Goal: Find specific page/section: Find specific page/section

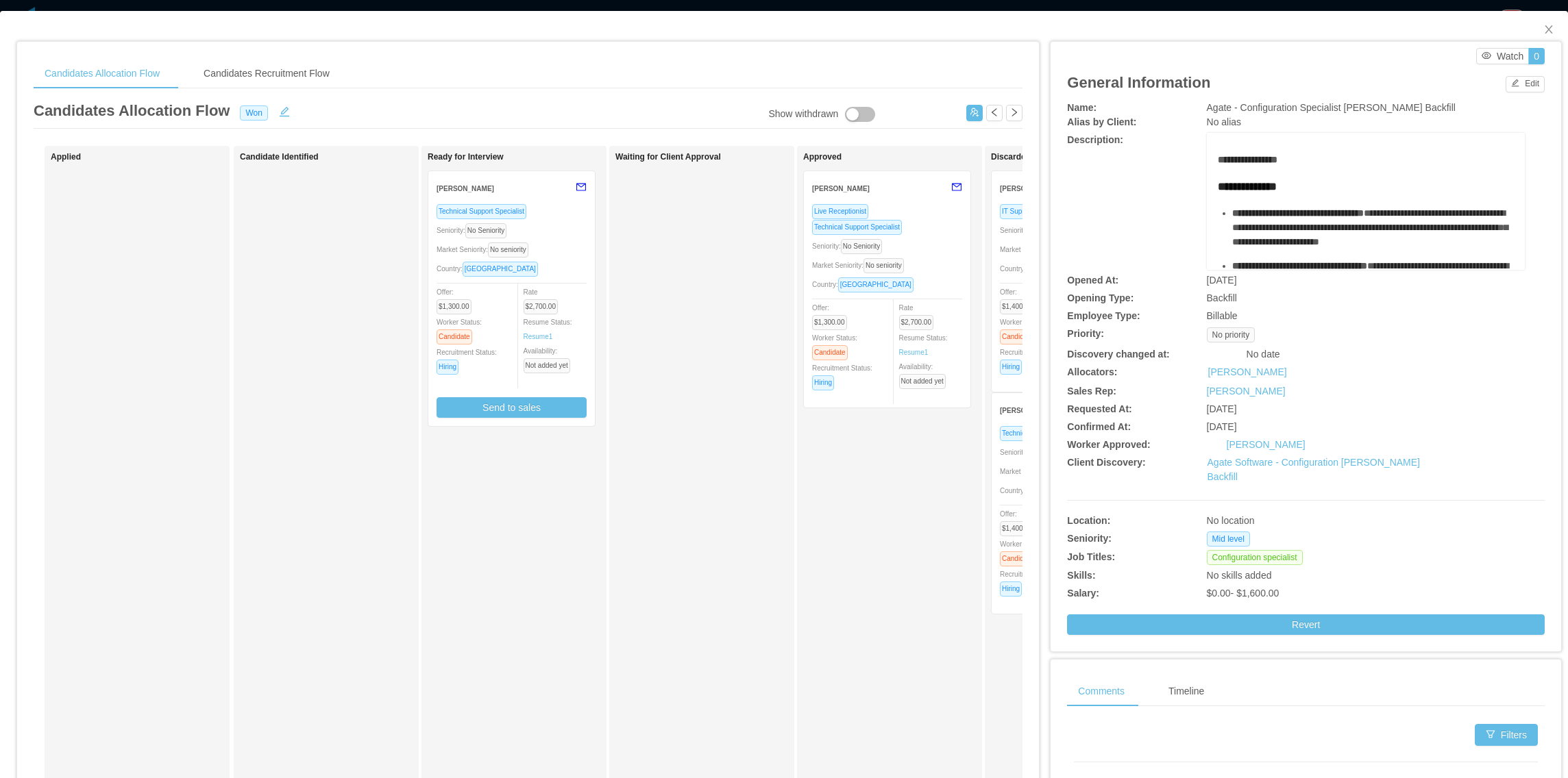
scroll to position [167, 0]
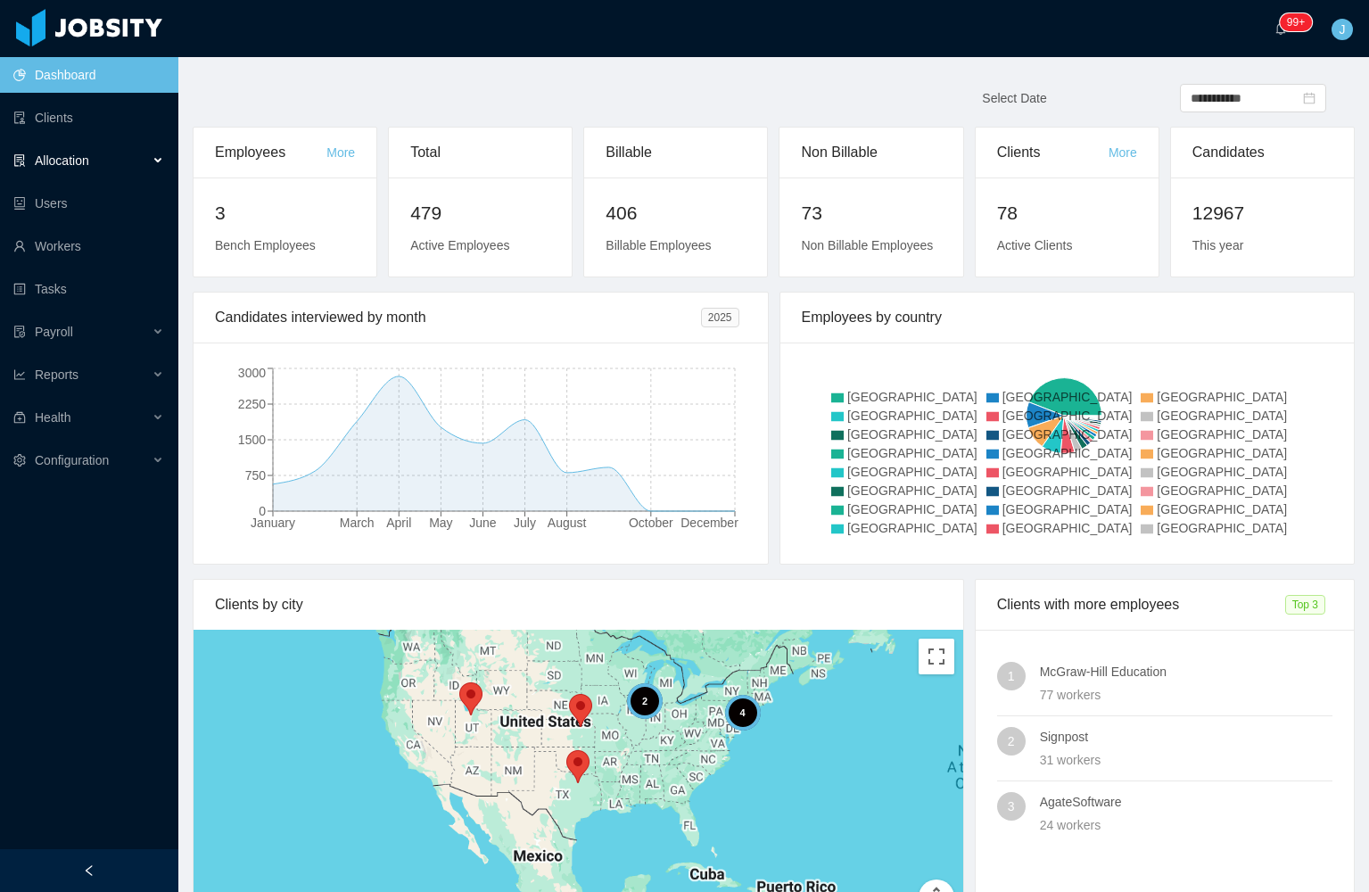
click at [83, 166] on span "Allocation" at bounding box center [62, 160] width 54 height 14
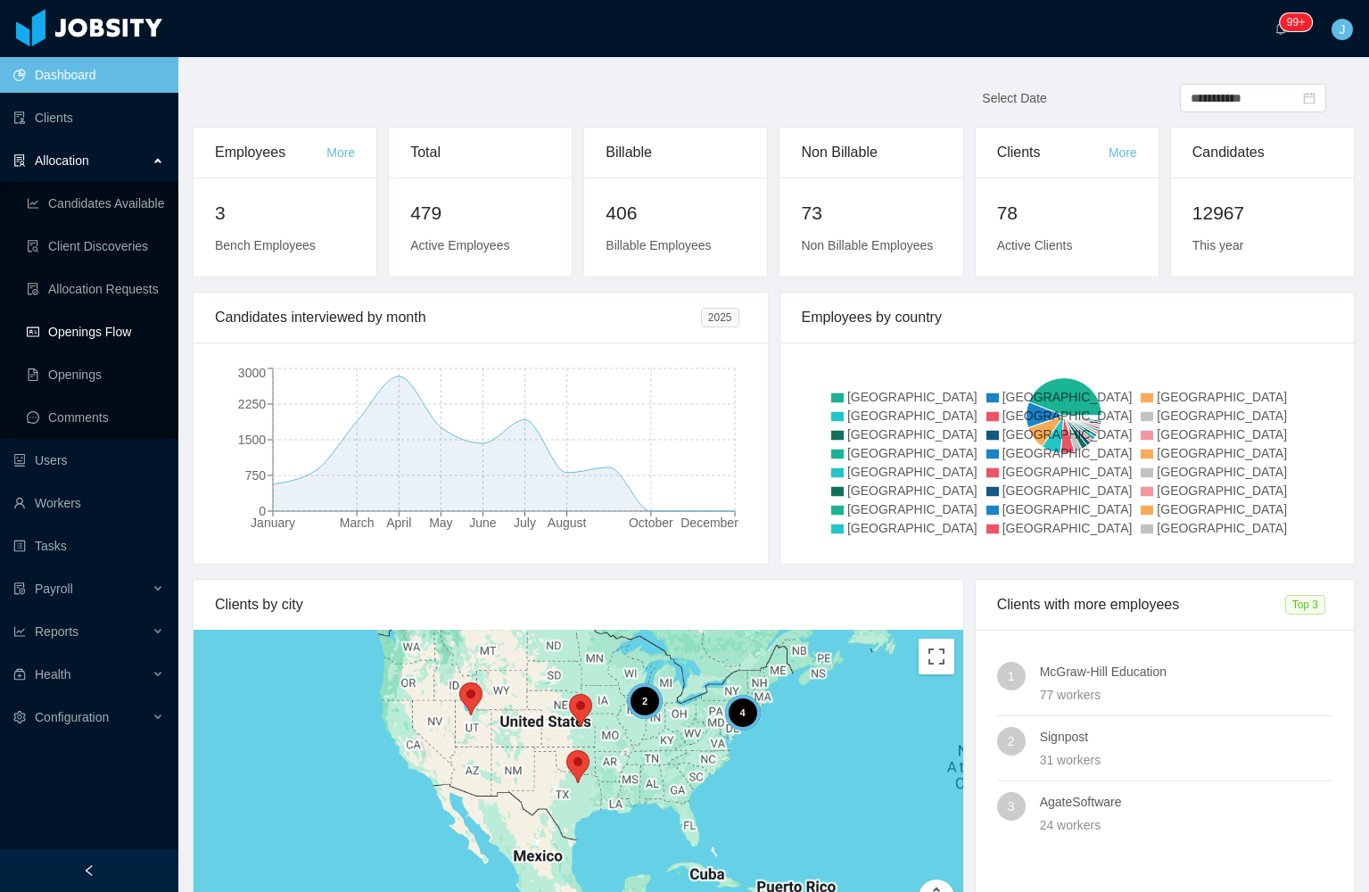
click at [120, 332] on link "Openings Flow" at bounding box center [95, 332] width 137 height 36
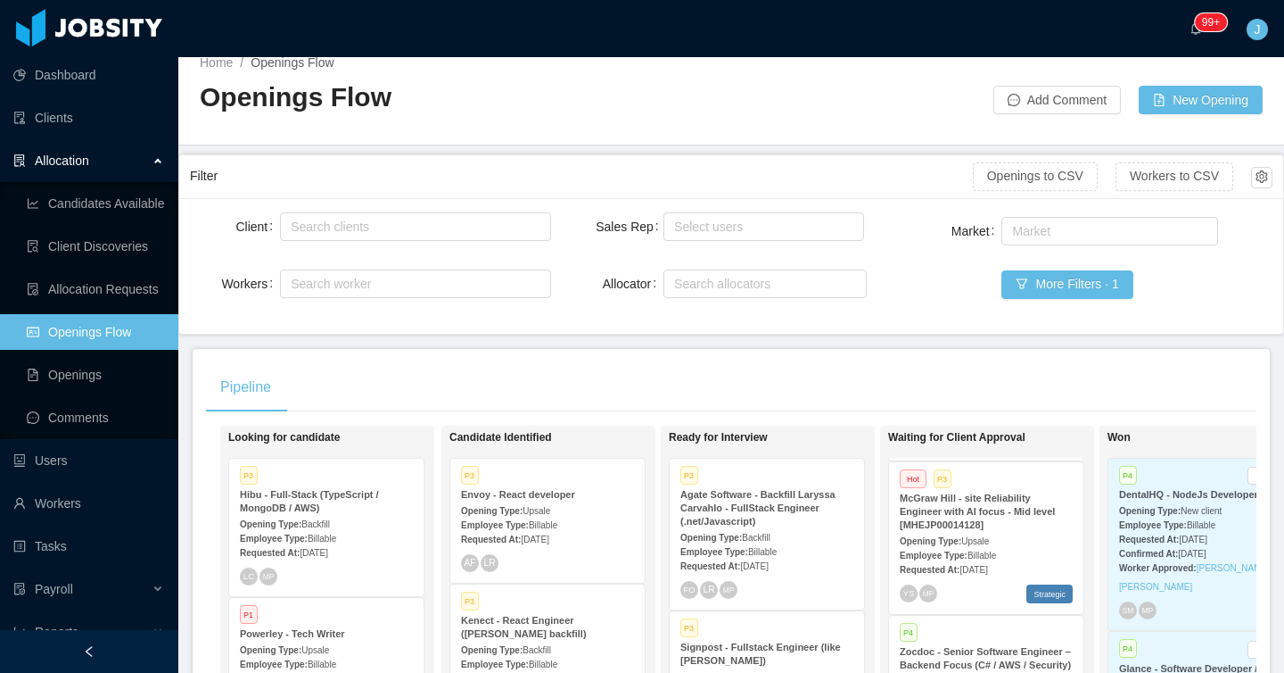
scroll to position [1330, 0]
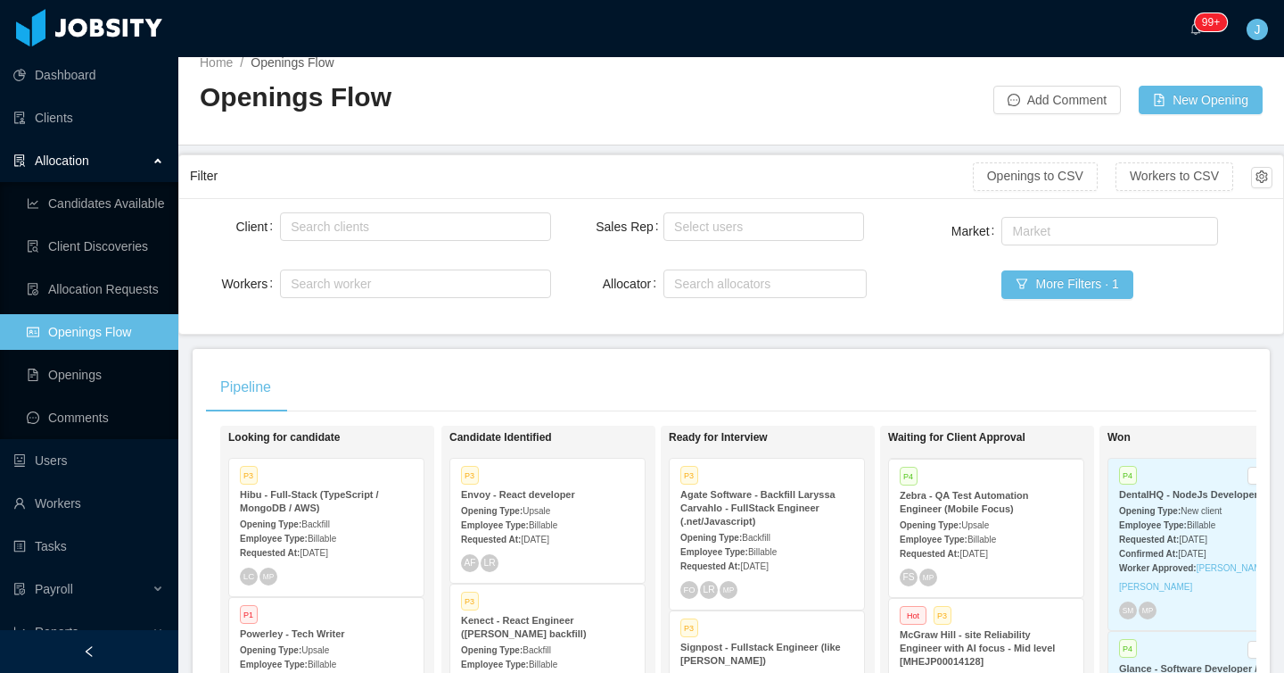
click at [1000, 515] on div "Opening Type: Upsale" at bounding box center [986, 524] width 173 height 19
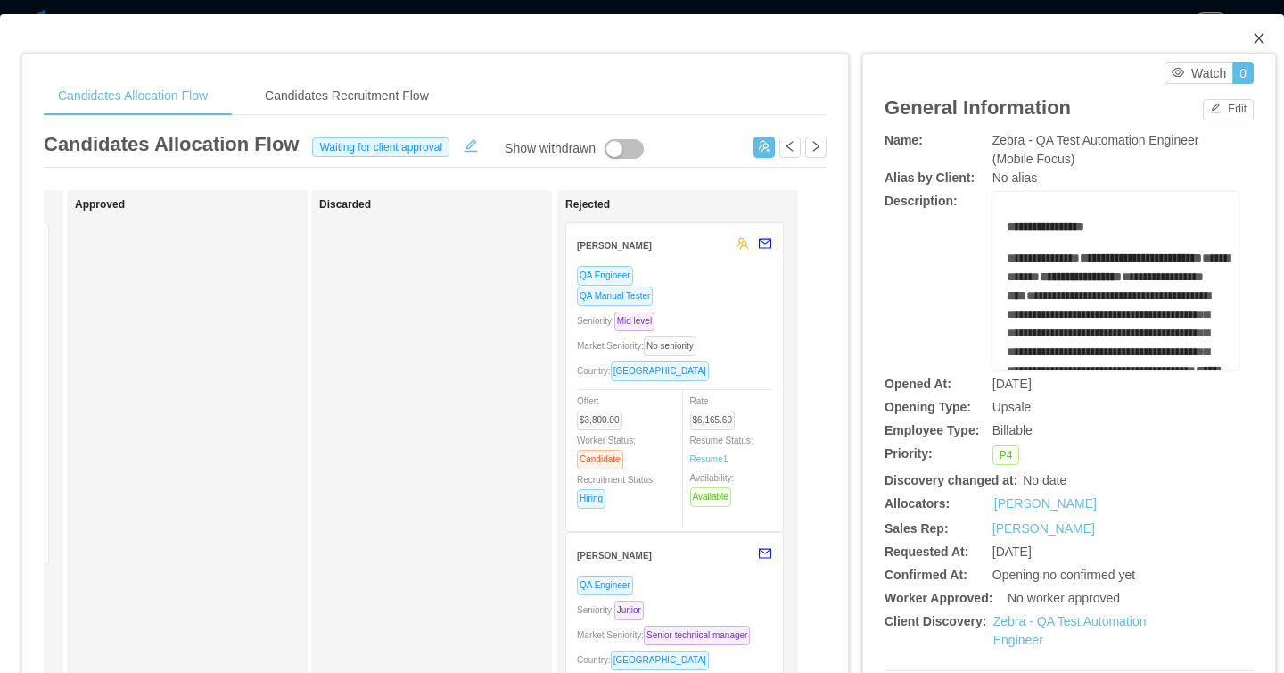
click at [1252, 41] on icon "icon: close" at bounding box center [1259, 38] width 14 height 14
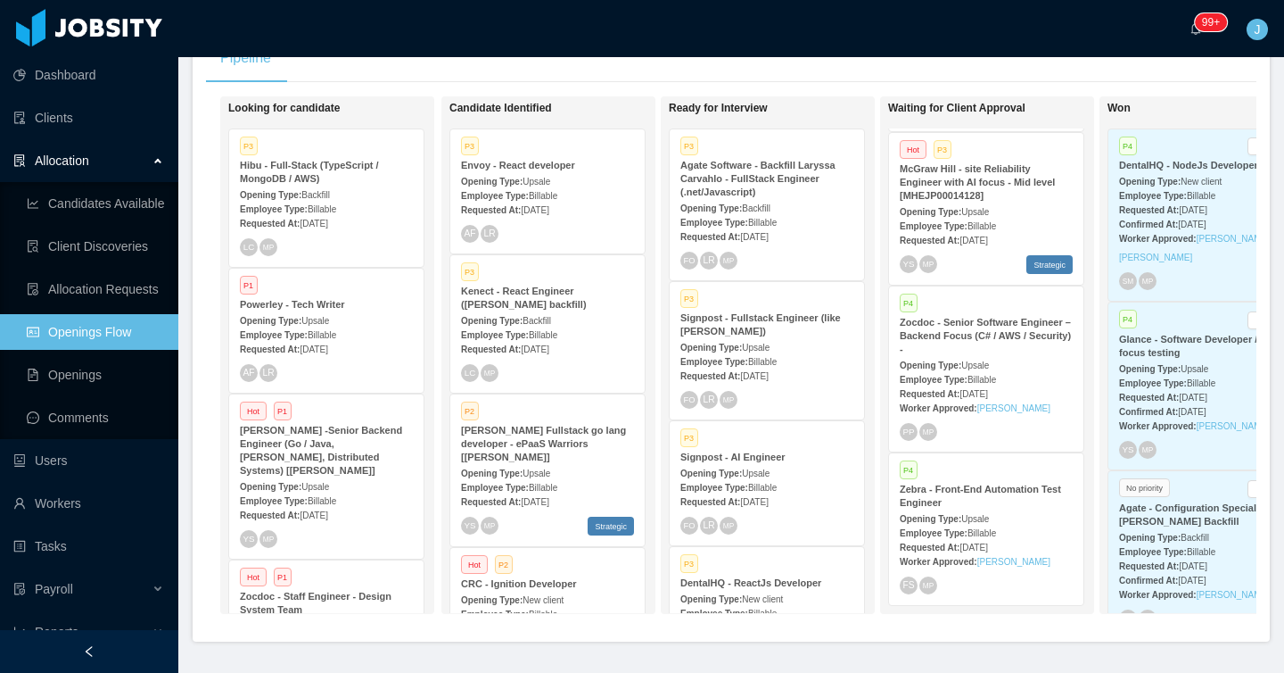
scroll to position [352, 0]
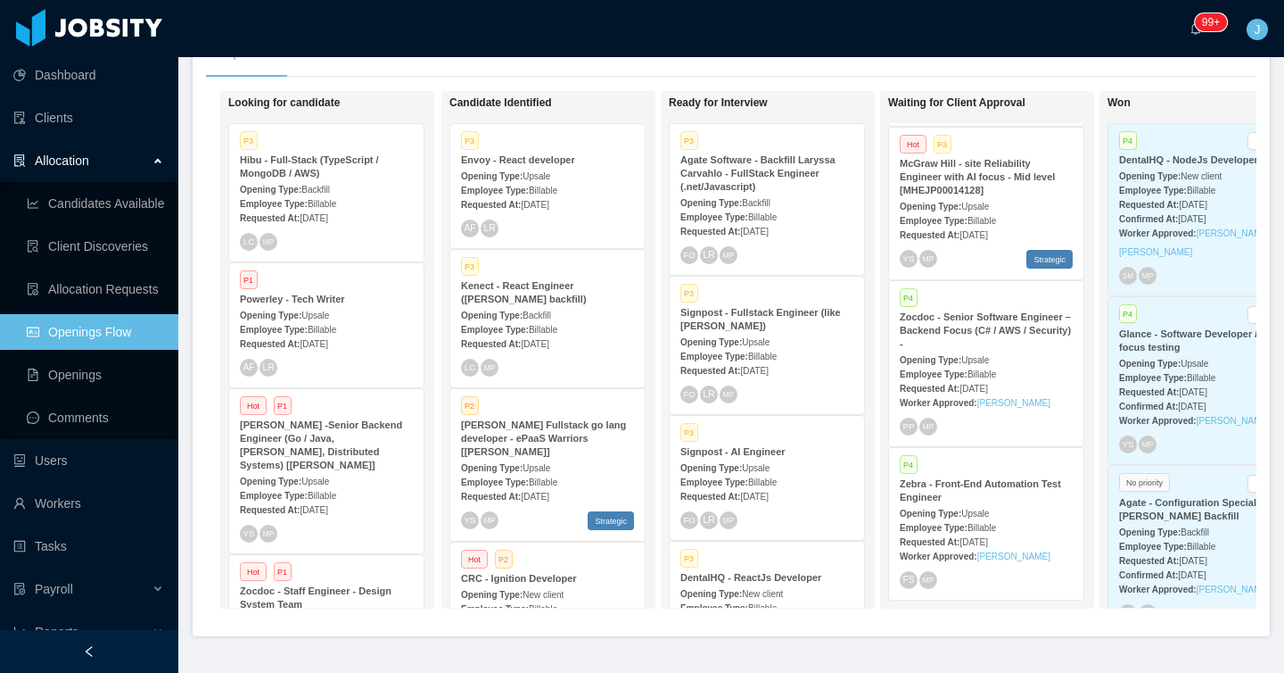
click at [972, 355] on span "Upsale" at bounding box center [976, 360] width 28 height 10
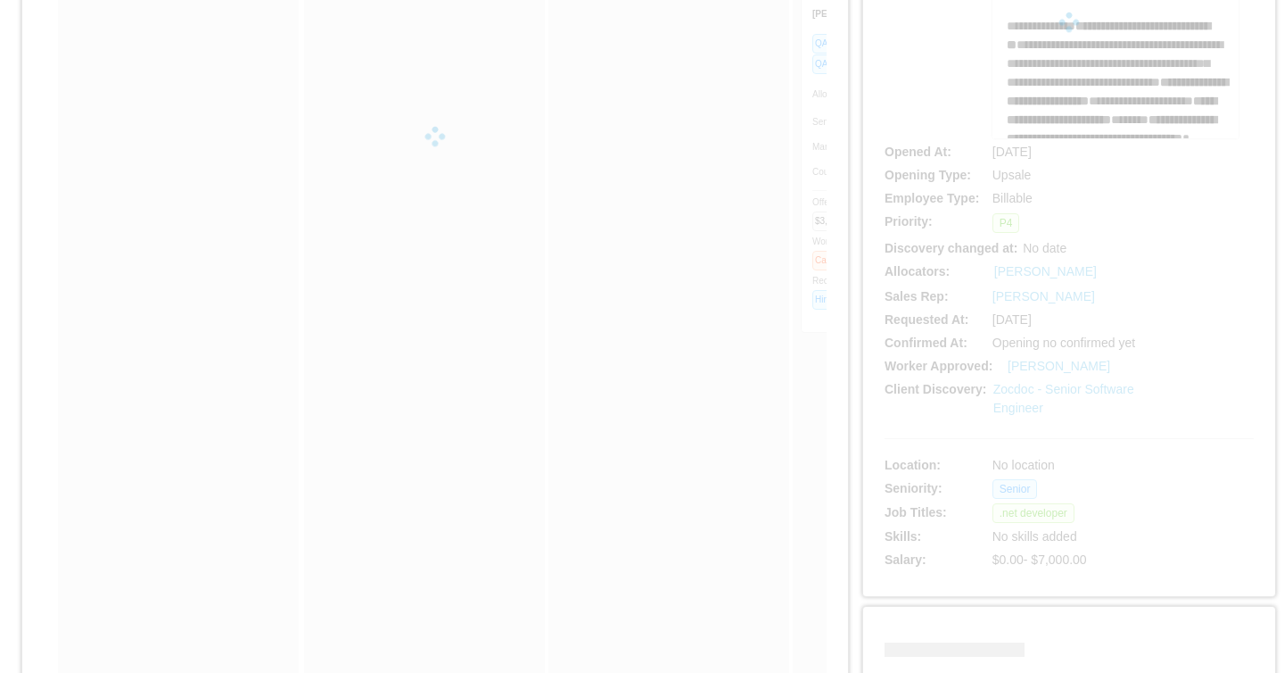
scroll to position [717, 0]
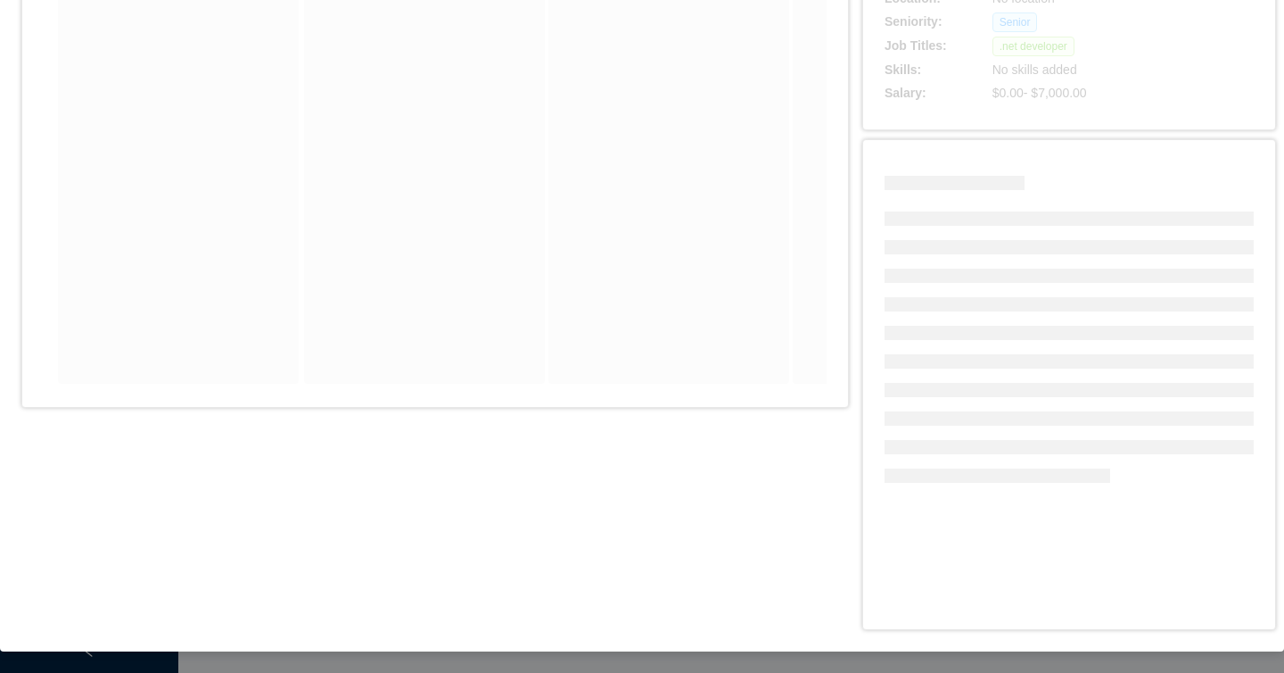
drag, startPoint x: 380, startPoint y: 386, endPoint x: 649, endPoint y: 376, distance: 269.5
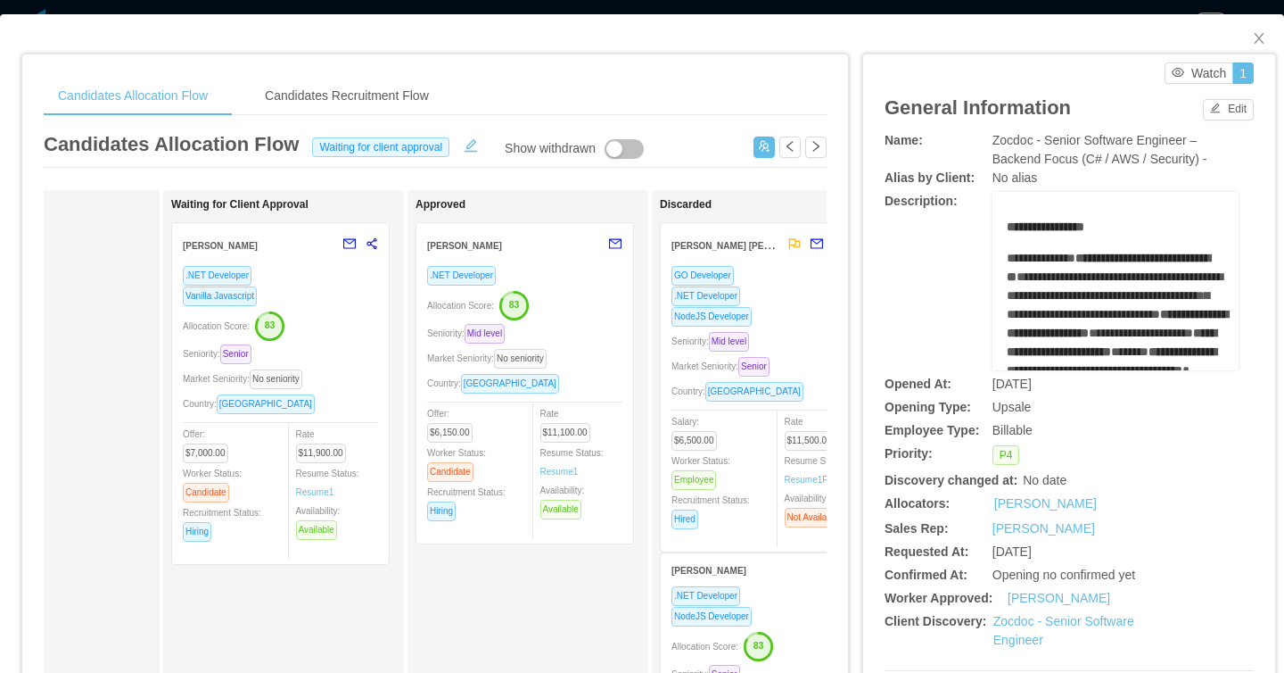
scroll to position [31, 0]
